Goal: Check status: Check status

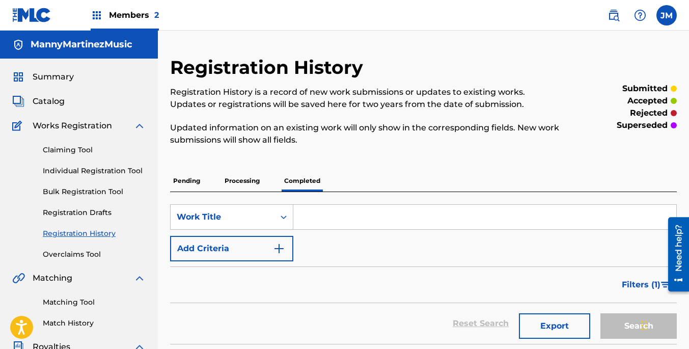
click at [71, 148] on link "Claiming Tool" at bounding box center [94, 150] width 103 height 11
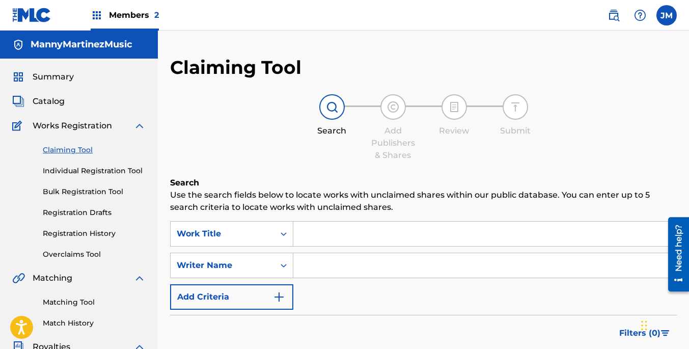
click at [71, 230] on link "Registration History" at bounding box center [94, 233] width 103 height 11
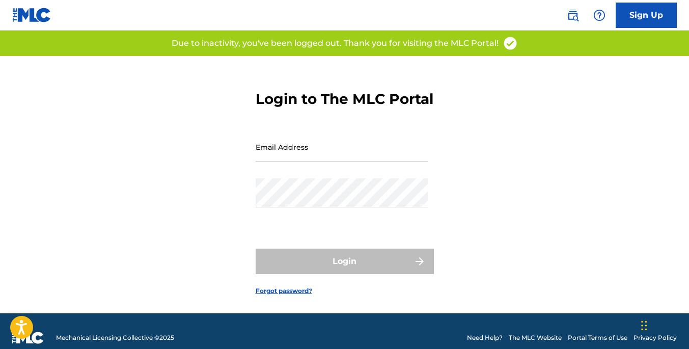
click at [320, 161] on input "Email Address" at bounding box center [342, 146] width 172 height 29
type input "[EMAIL_ADDRESS][DOMAIN_NAME]"
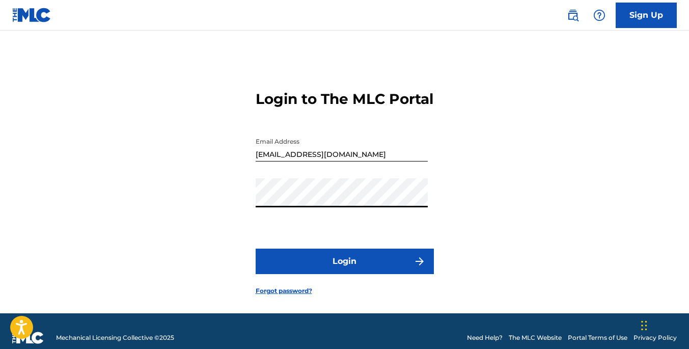
click at [356, 274] on button "Login" at bounding box center [345, 261] width 178 height 25
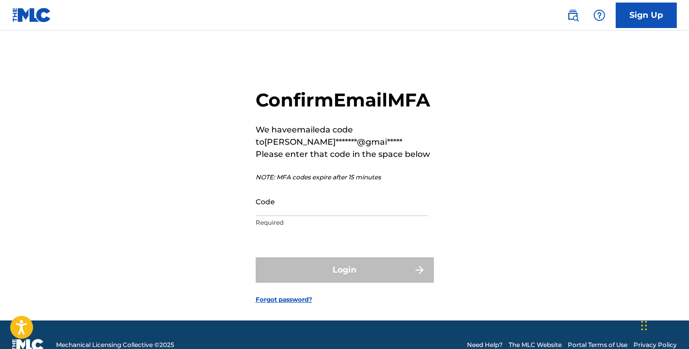
click at [348, 216] on input "Code" at bounding box center [342, 201] width 172 height 29
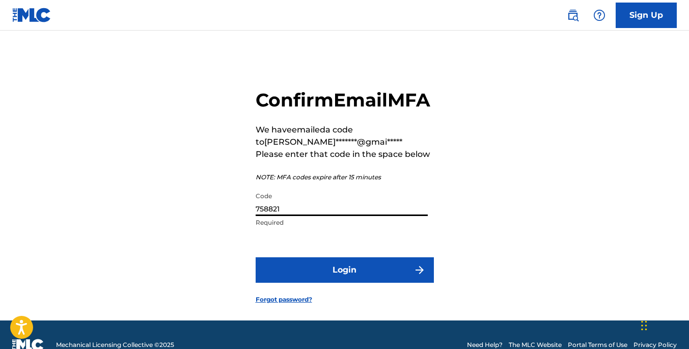
type input "758821"
click at [376, 283] on button "Login" at bounding box center [345, 269] width 178 height 25
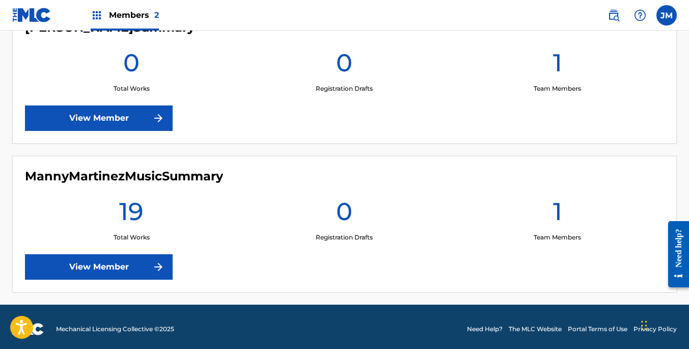
scroll to position [321, 0]
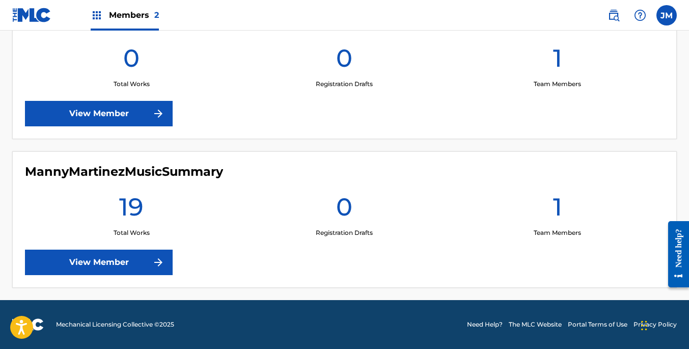
click at [157, 257] on img at bounding box center [158, 262] width 12 height 12
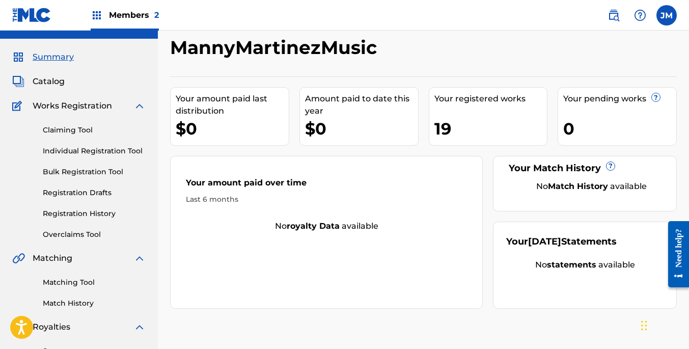
scroll to position [5, 0]
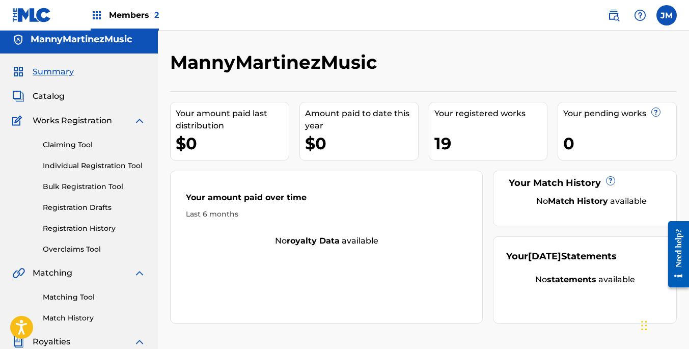
click at [87, 226] on link "Registration History" at bounding box center [94, 228] width 103 height 11
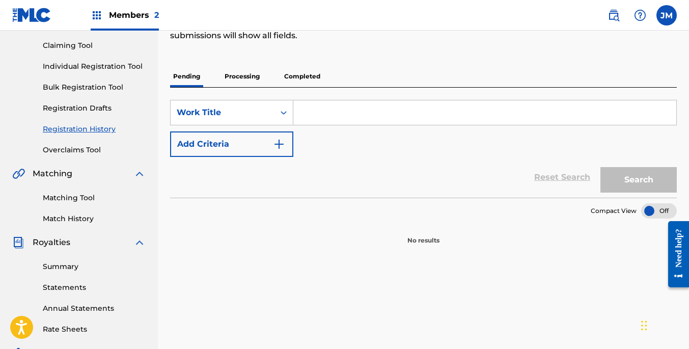
scroll to position [112, 0]
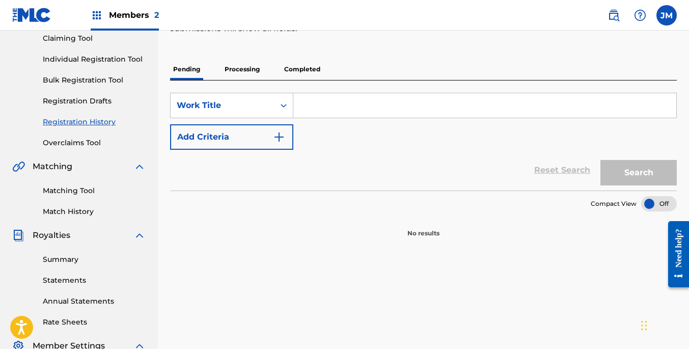
click at [243, 67] on p "Processing" at bounding box center [242, 69] width 41 height 21
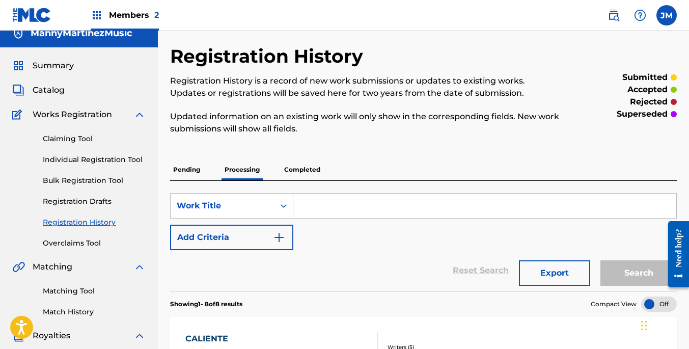
scroll to position [1, 0]
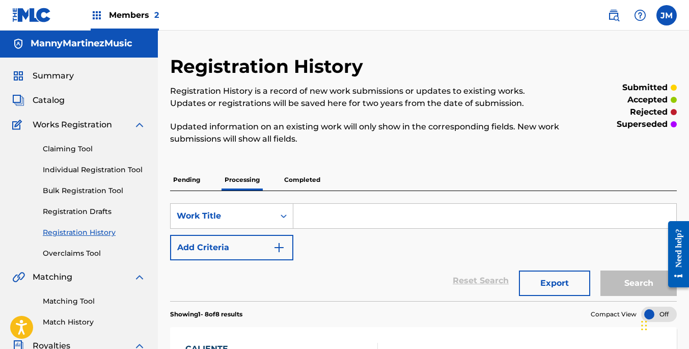
click at [307, 175] on p "Completed" at bounding box center [302, 179] width 42 height 21
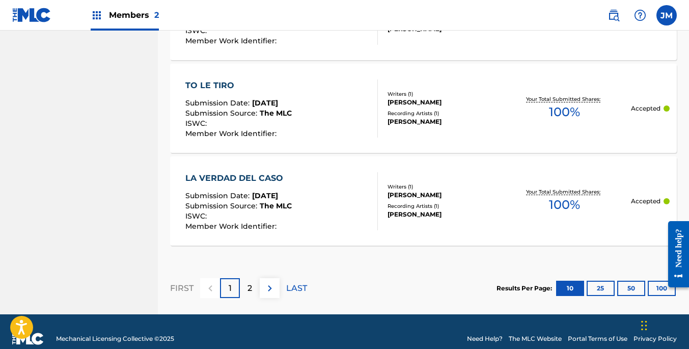
scroll to position [1062, 0]
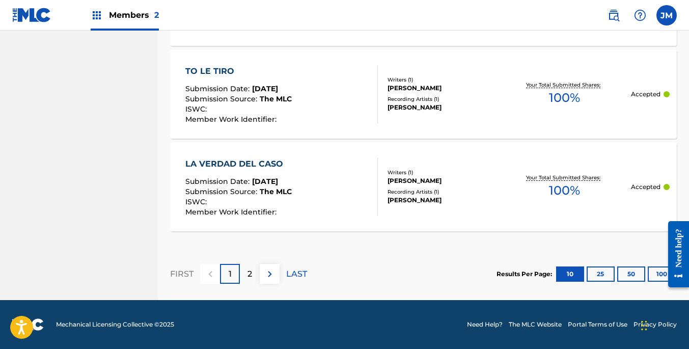
click at [249, 270] on p "2" at bounding box center [249, 274] width 5 height 12
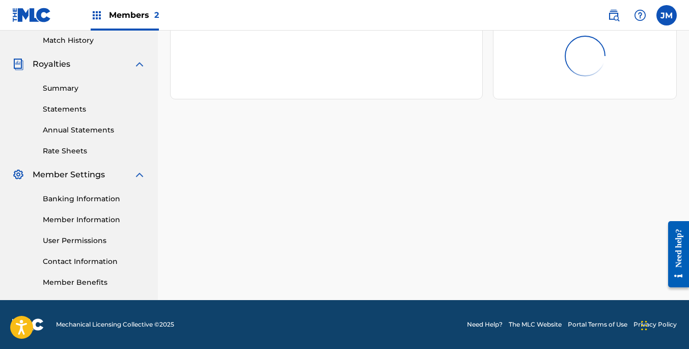
scroll to position [5, 0]
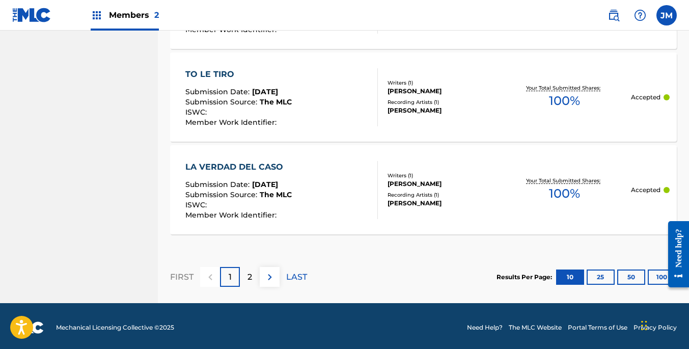
scroll to position [1062, 0]
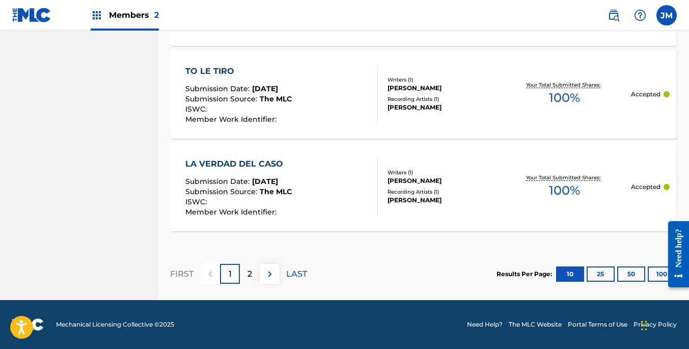
click at [251, 271] on p "2" at bounding box center [249, 274] width 5 height 12
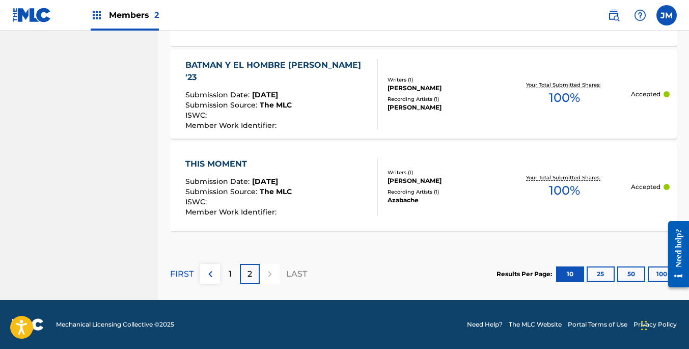
click at [41, 18] on img at bounding box center [31, 15] width 39 height 15
